Goal: Navigation & Orientation: Locate item on page

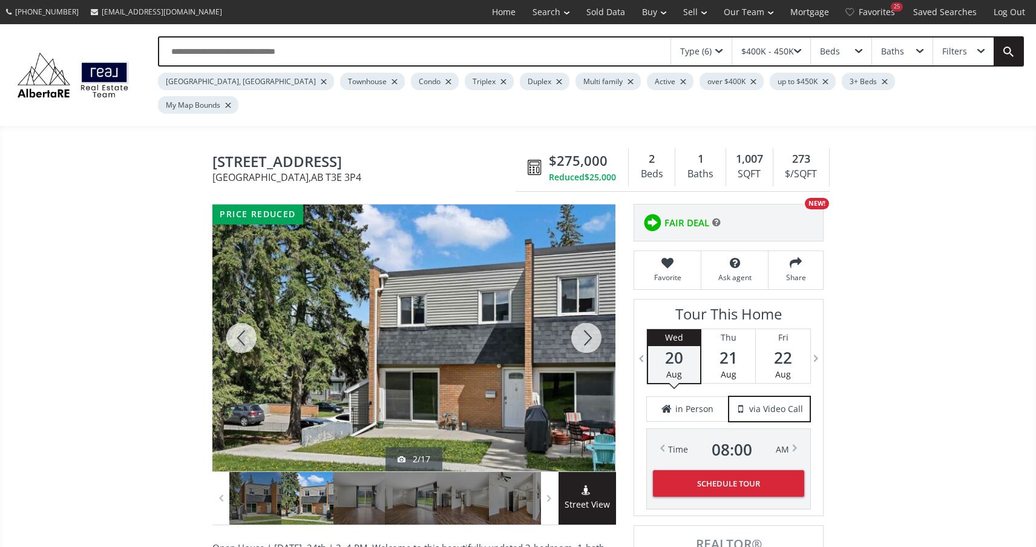
click at [587, 312] on div at bounding box center [586, 337] width 58 height 267
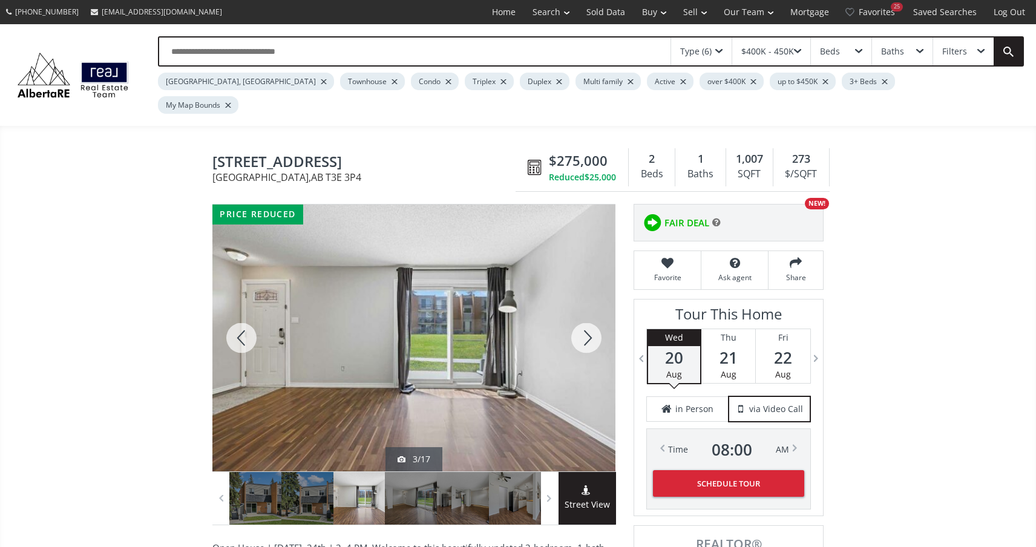
click at [587, 313] on div at bounding box center [586, 337] width 58 height 267
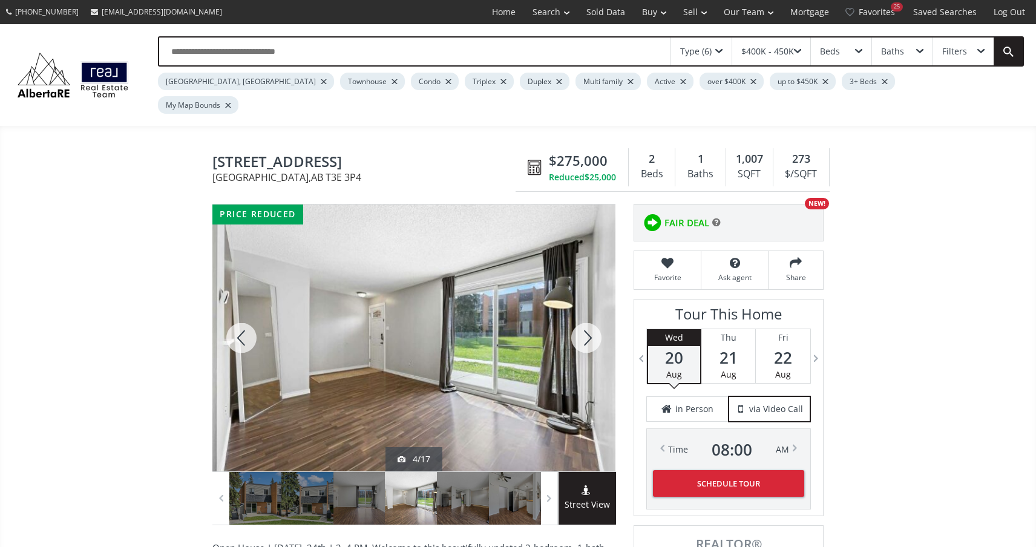
click at [587, 313] on div at bounding box center [586, 337] width 58 height 267
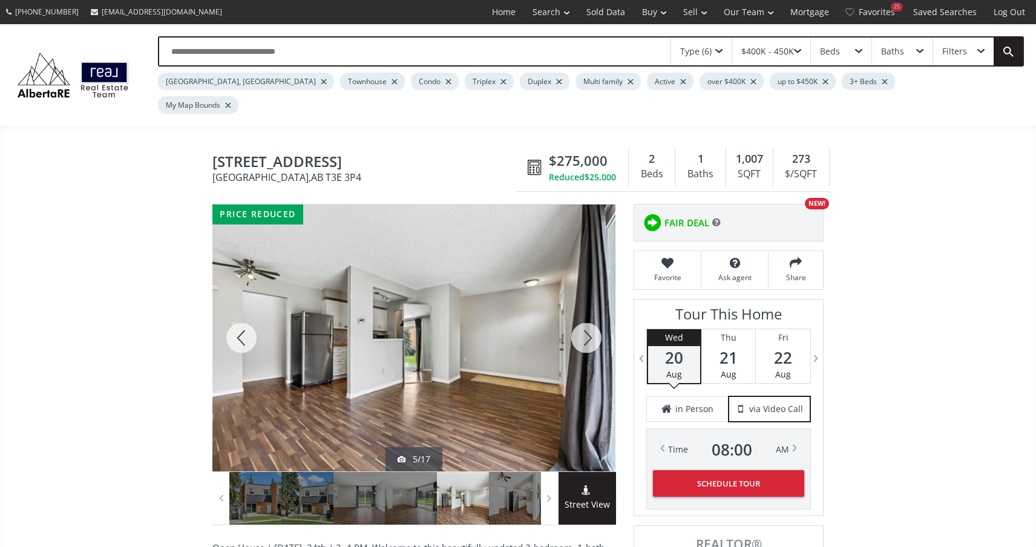
click at [587, 313] on div at bounding box center [586, 337] width 58 height 267
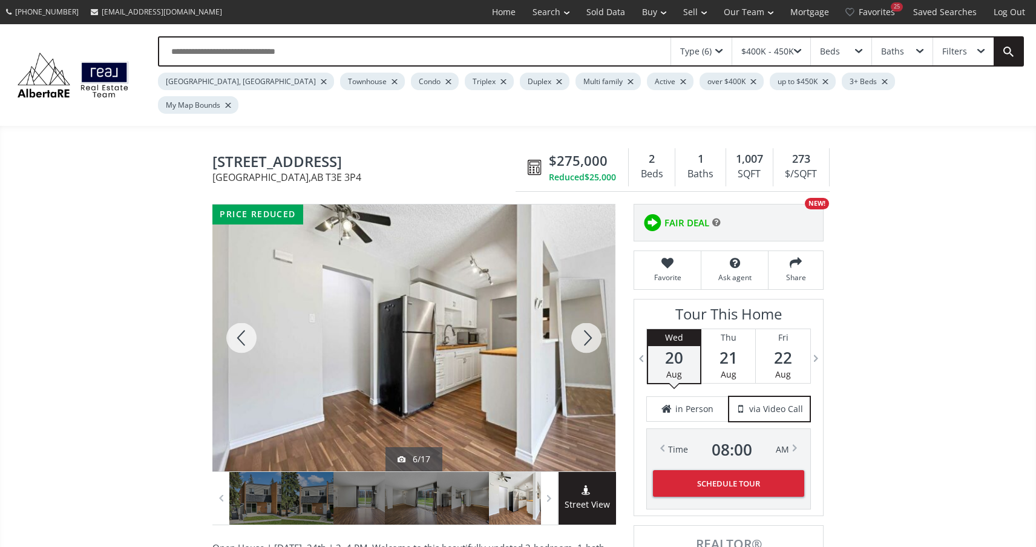
click at [587, 313] on div at bounding box center [586, 337] width 58 height 267
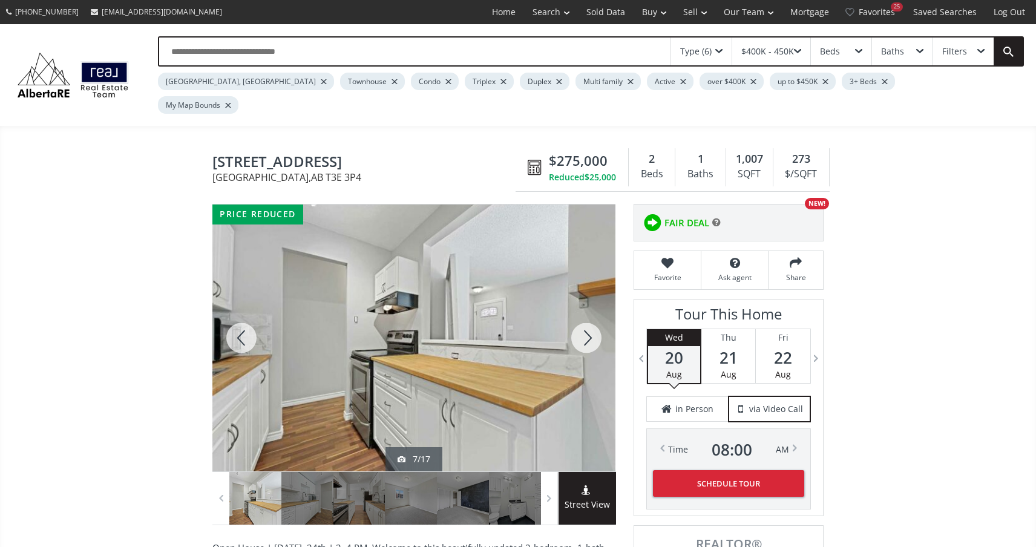
click at [587, 313] on div at bounding box center [586, 337] width 58 height 267
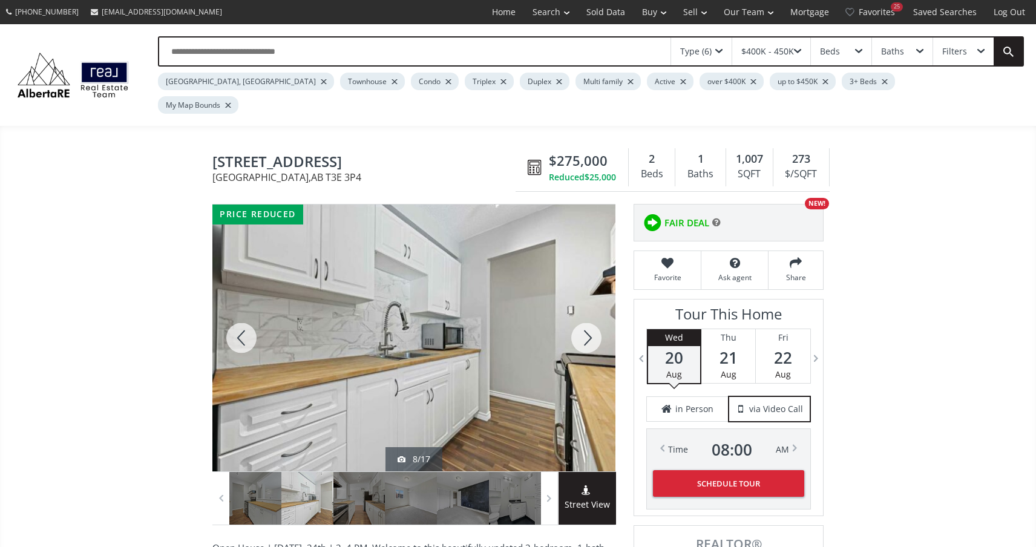
click at [587, 313] on div at bounding box center [586, 337] width 58 height 267
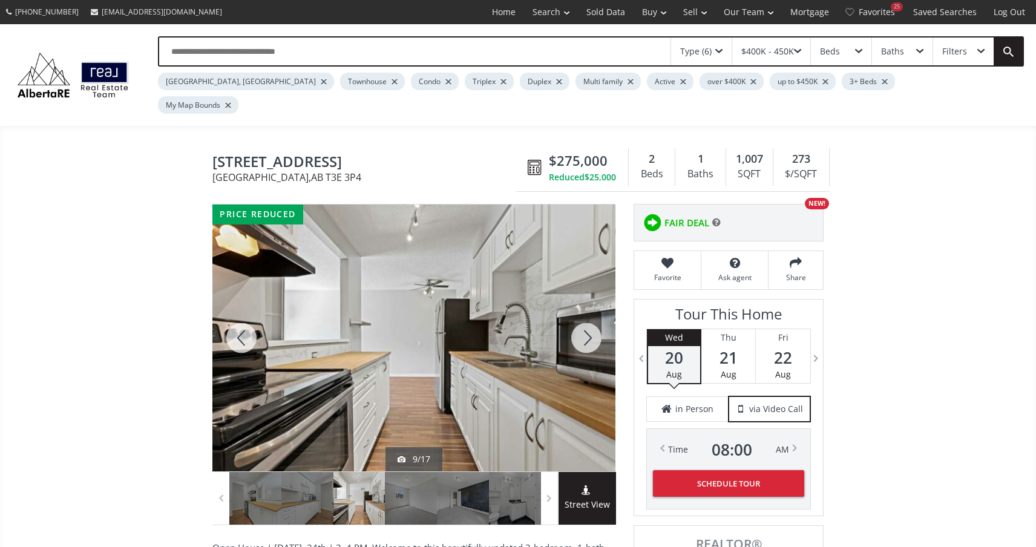
click at [587, 313] on div at bounding box center [586, 337] width 58 height 267
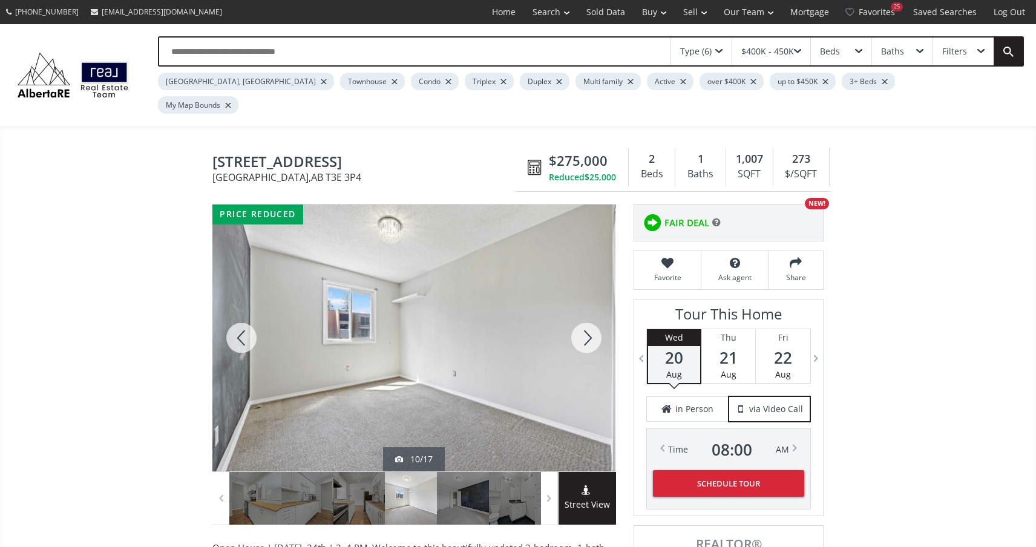
click at [587, 313] on div at bounding box center [586, 337] width 58 height 267
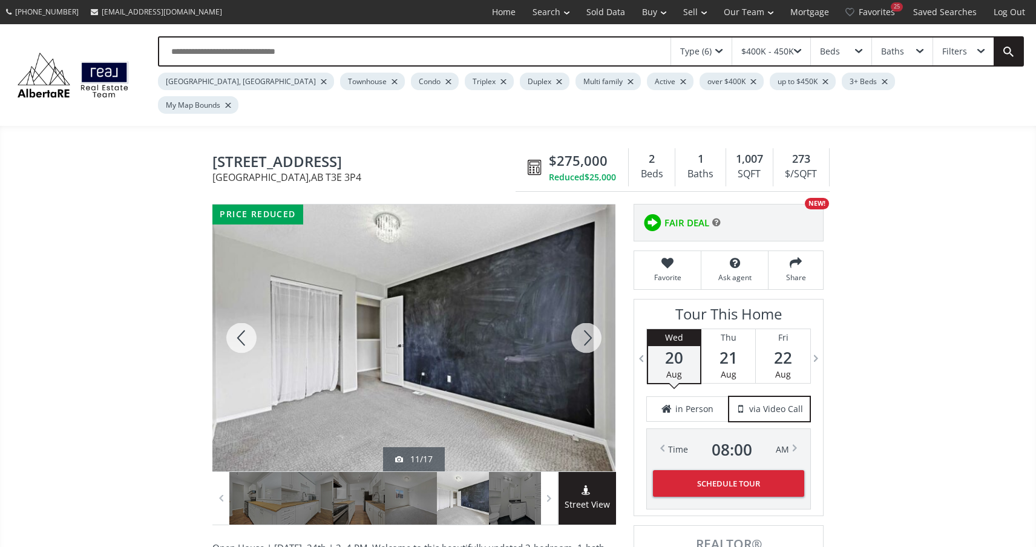
click at [587, 313] on div at bounding box center [586, 337] width 58 height 267
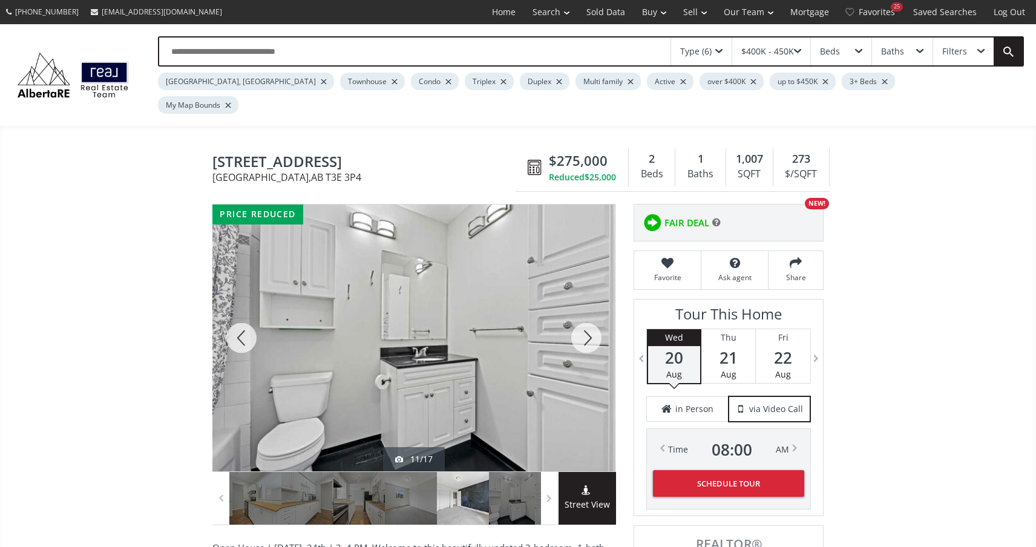
click at [587, 313] on div at bounding box center [586, 337] width 58 height 267
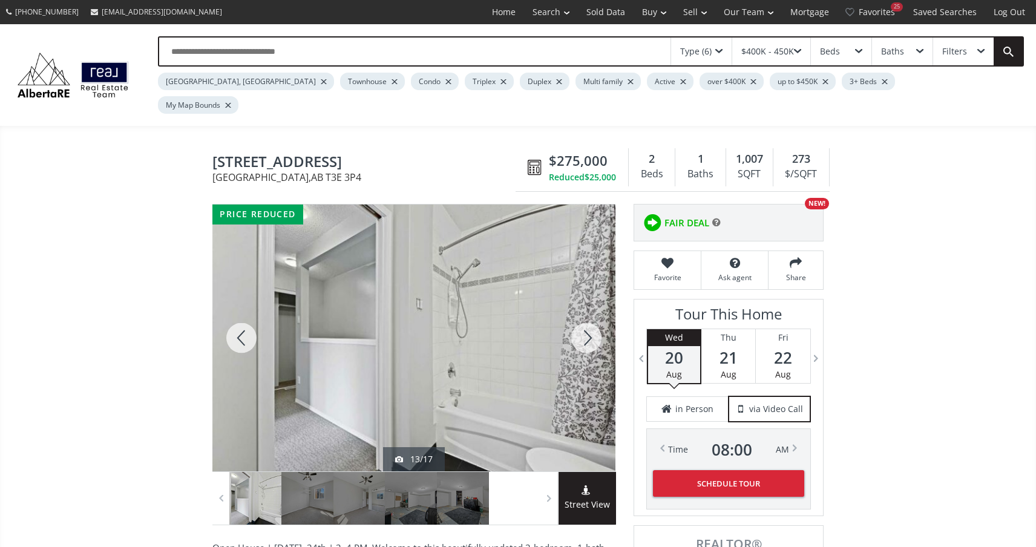
click at [587, 313] on div at bounding box center [586, 337] width 58 height 267
